Goal: Obtain resource: Download file/media

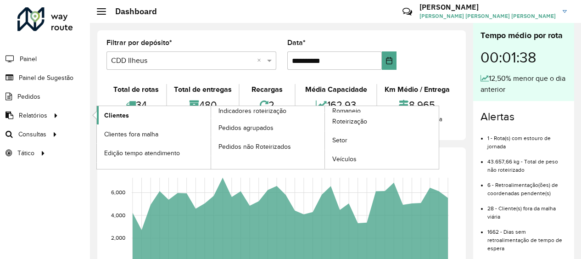
click at [97, 116] on link "Clientes" at bounding box center [154, 115] width 114 height 18
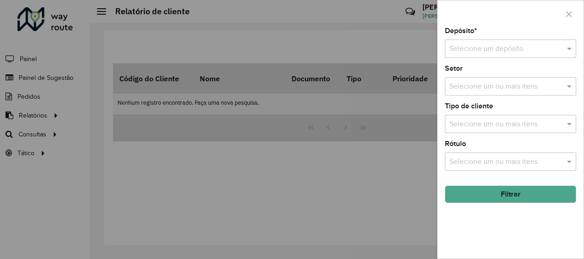
click at [454, 49] on input "text" at bounding box center [501, 49] width 104 height 11
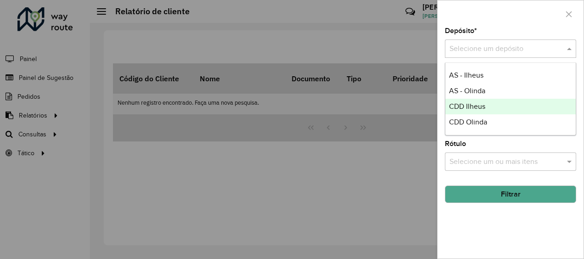
click at [457, 104] on span "CDD Ilheus" at bounding box center [467, 106] width 36 height 8
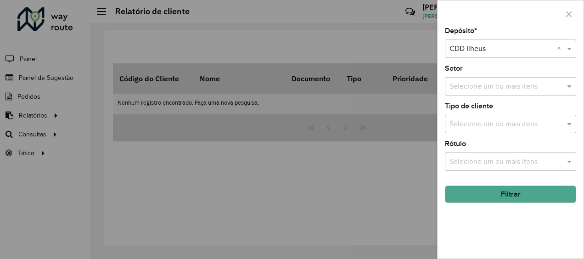
click at [510, 194] on button "Filtrar" at bounding box center [510, 193] width 131 height 17
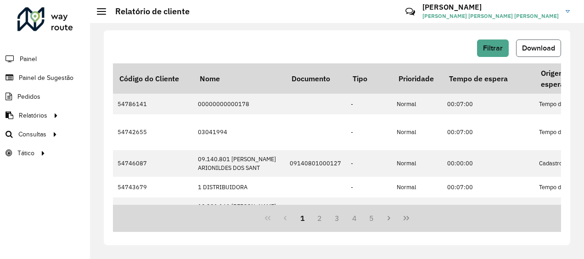
click at [527, 42] on button "Download" at bounding box center [538, 47] width 45 height 17
